Goal: Go to known website: Access a specific website the user already knows

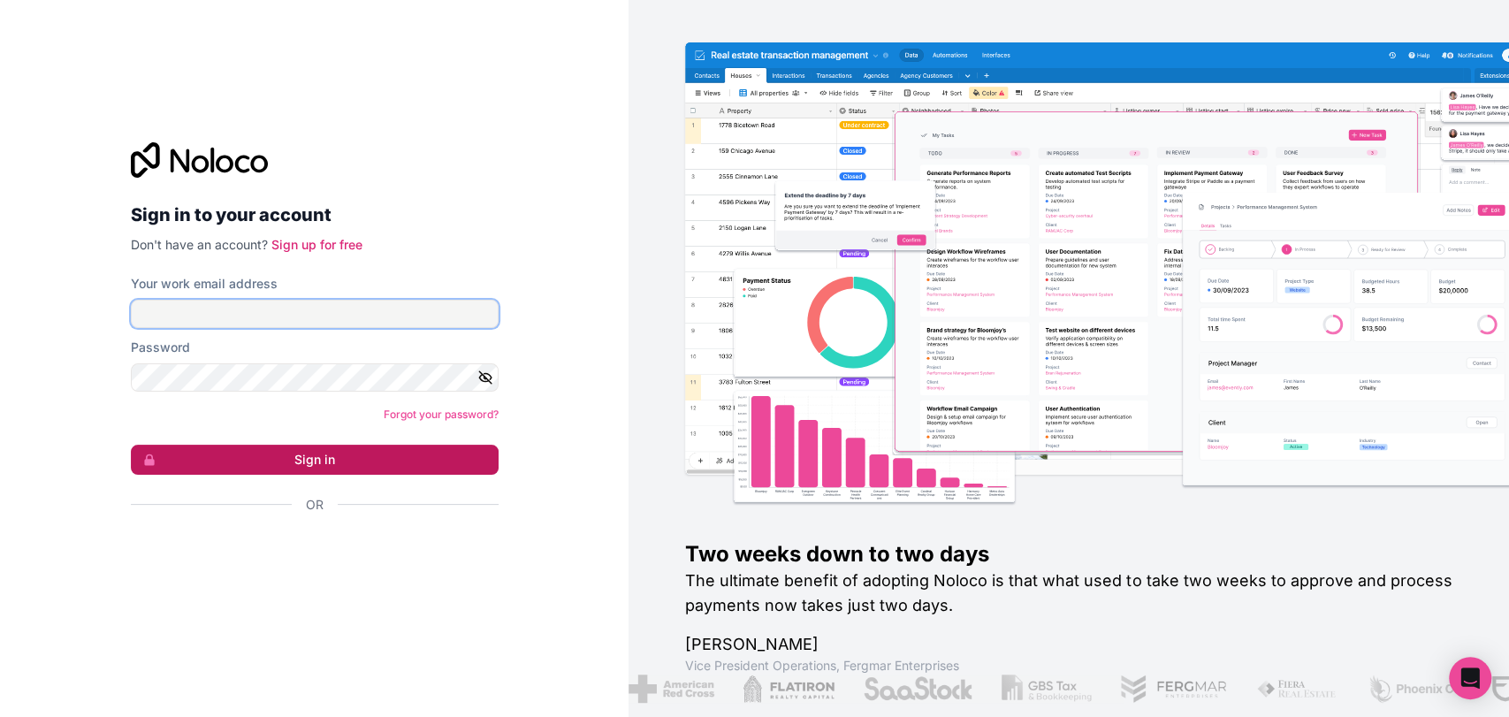
type input "[EMAIL_ADDRESS][DOMAIN_NAME]"
click at [357, 446] on button "Sign in" at bounding box center [315, 460] width 368 height 30
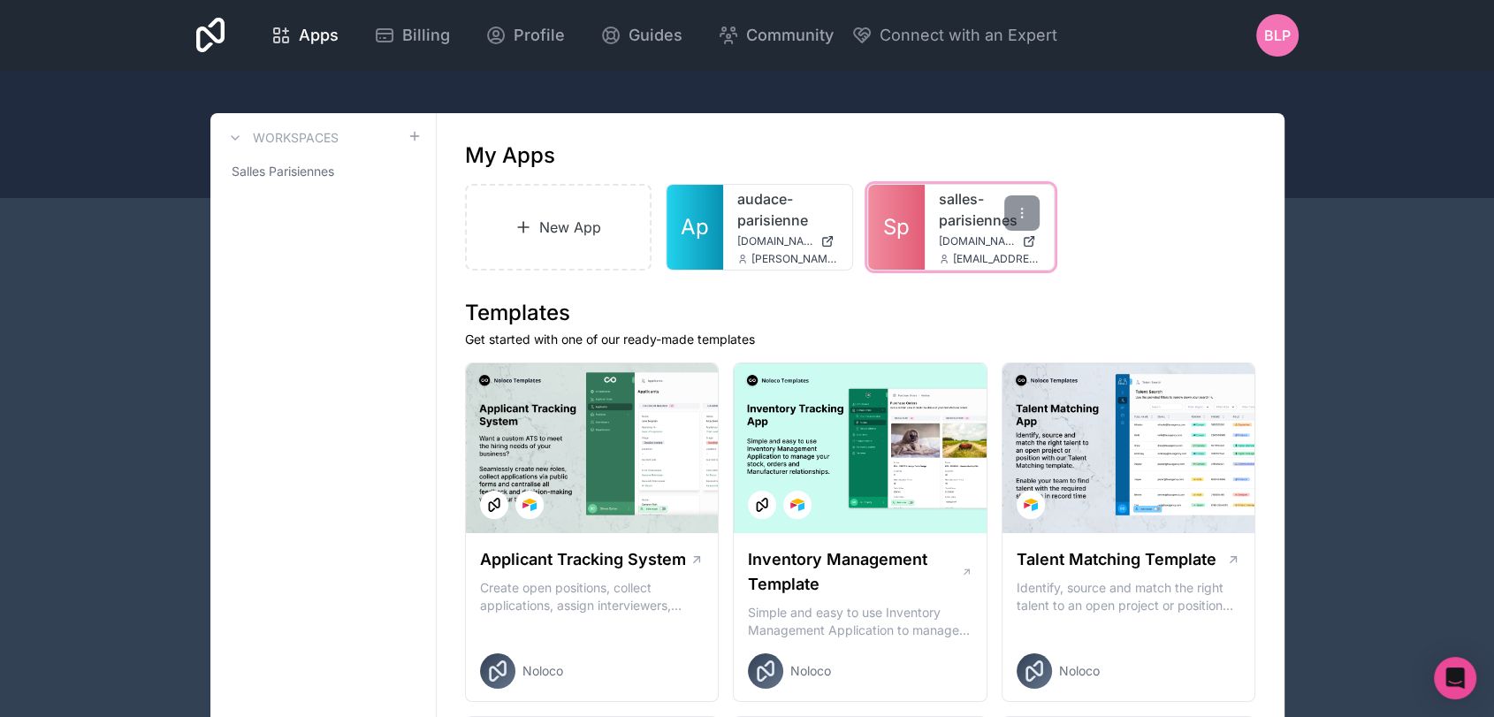
click at [928, 218] on div "salles-parisiennes [DOMAIN_NAME] [EMAIL_ADDRESS][DOMAIN_NAME]" at bounding box center [989, 227] width 129 height 85
click at [956, 227] on link "salles-parisiennes" at bounding box center [989, 209] width 101 height 42
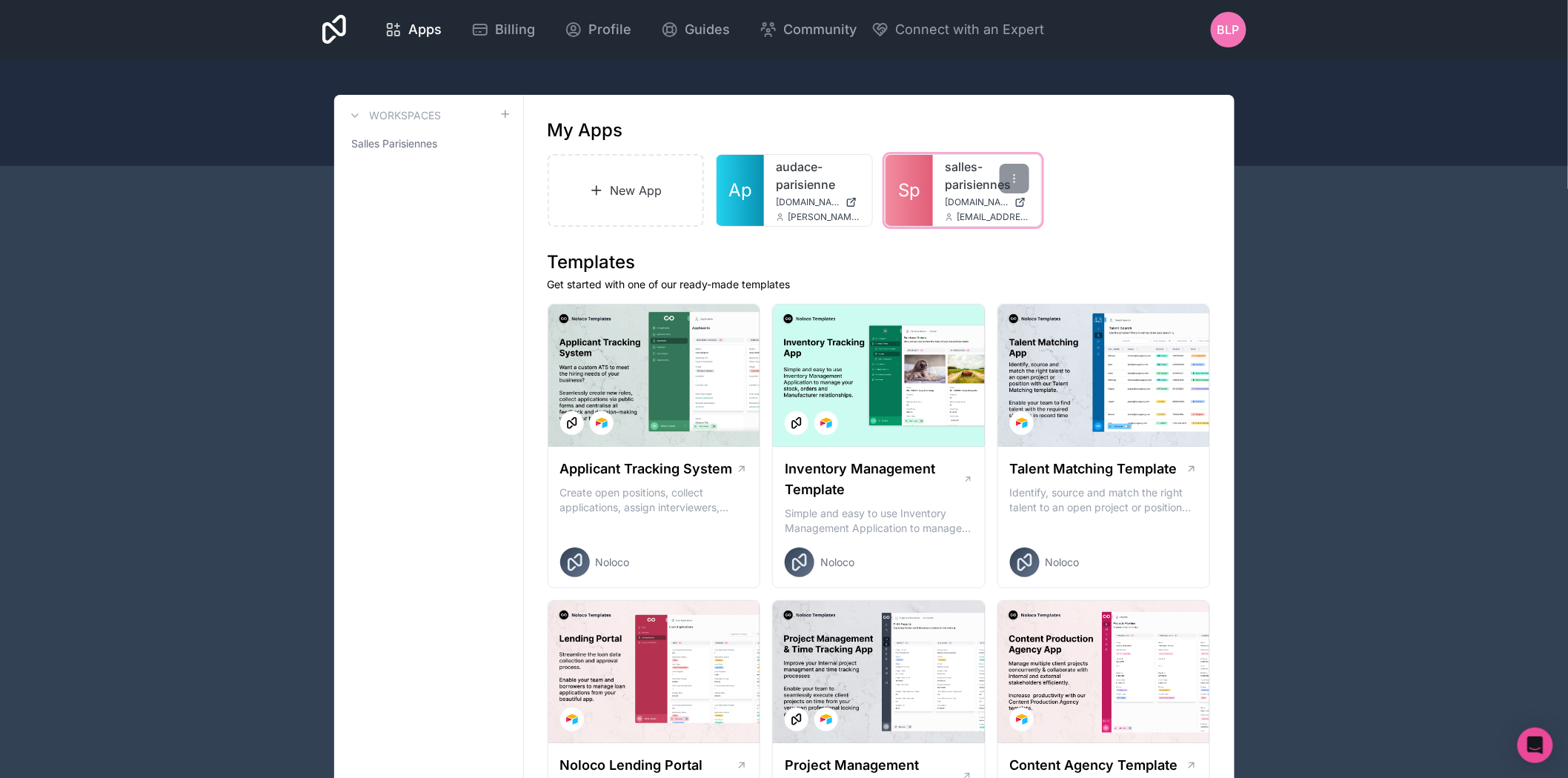
click at [955, 187] on link "salles-parisiennes" at bounding box center [986, 175] width 85 height 35
